Goal: Task Accomplishment & Management: Complete application form

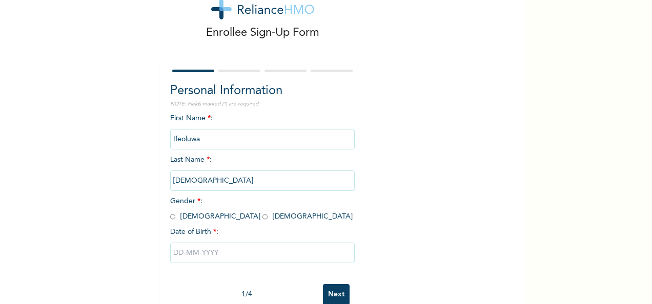
scroll to position [57, 0]
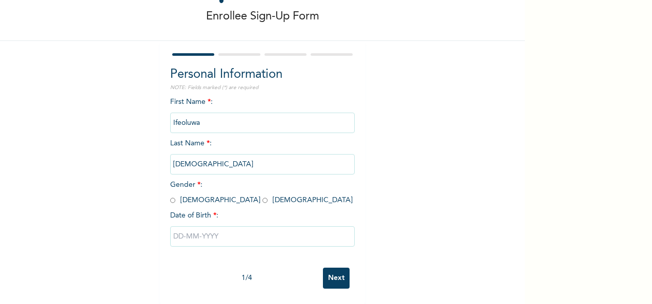
click at [262, 196] on input "radio" at bounding box center [264, 201] width 5 height 10
radio input "true"
click at [201, 229] on input "text" at bounding box center [262, 236] width 184 height 20
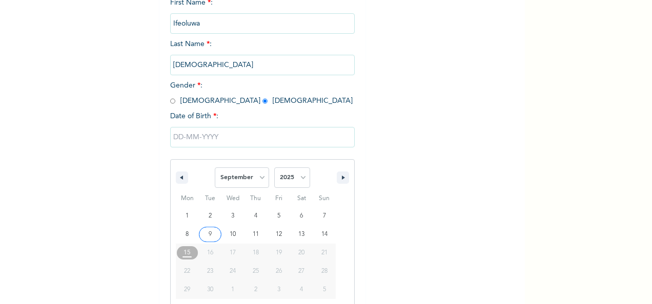
scroll to position [162, 0]
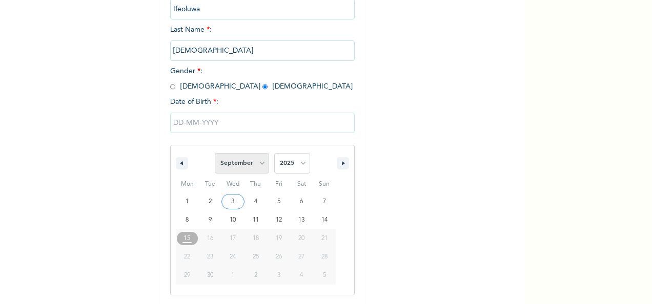
click at [257, 164] on select "January February March April May June July August September October November De…" at bounding box center [242, 163] width 54 height 20
select select "5"
click at [215, 154] on select "January February March April May June July August September October November De…" at bounding box center [242, 163] width 54 height 20
type input "[DATE]"
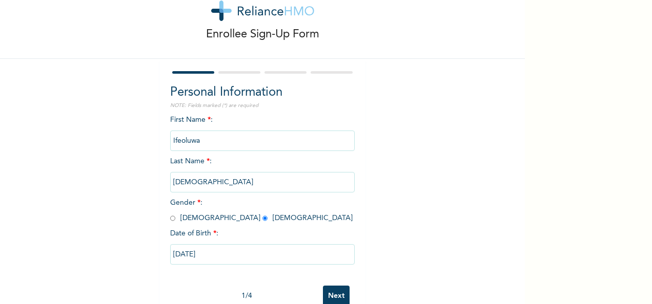
scroll to position [57, 0]
